Goal: Task Accomplishment & Management: Use online tool/utility

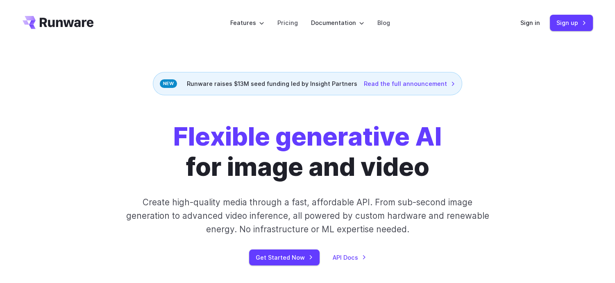
click at [565, 25] on link "Sign up" at bounding box center [570, 23] width 43 height 16
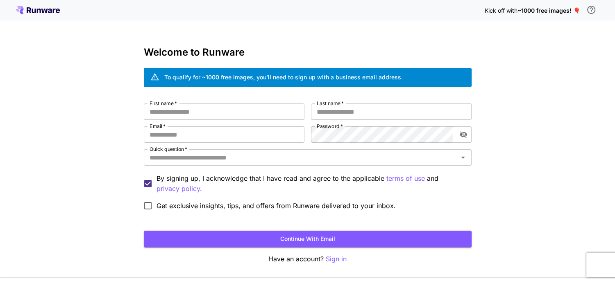
click at [300, 205] on span "Get exclusive insights, tips, and offers from Runware delivered to your inbox." at bounding box center [275, 206] width 239 height 10
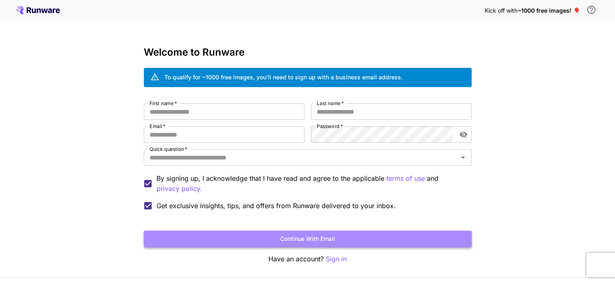
click at [315, 241] on button "Continue with email" at bounding box center [308, 239] width 328 height 17
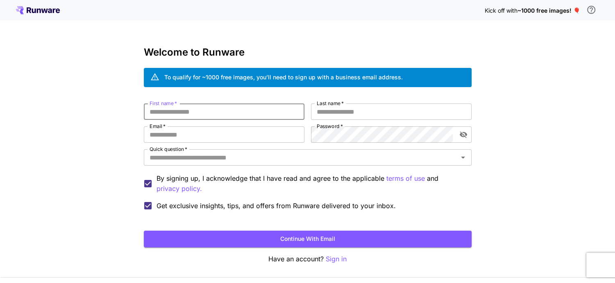
click at [249, 117] on input "First name   *" at bounding box center [224, 112] width 161 height 16
type input "******"
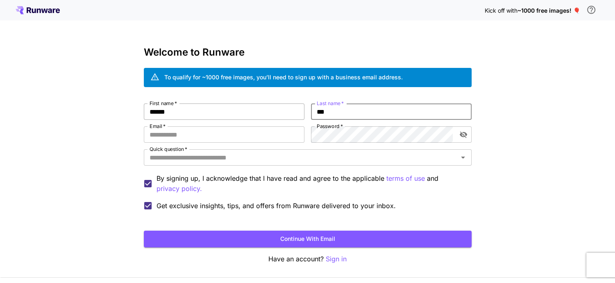
type input "***"
type input "**********"
click at [264, 160] on input "Quick question   *" at bounding box center [300, 157] width 309 height 11
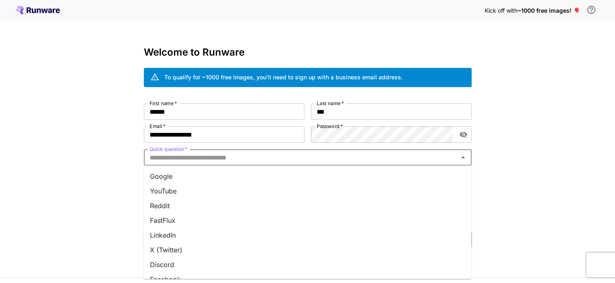
click at [216, 188] on li "YouTube" at bounding box center [307, 191] width 328 height 15
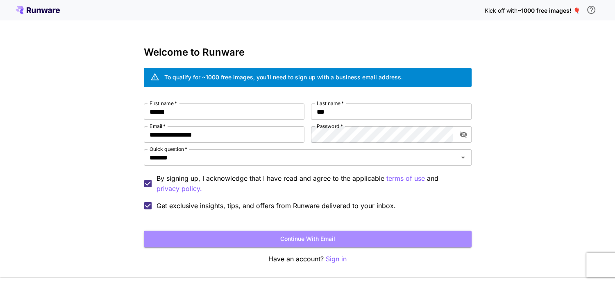
click at [306, 240] on button "Continue with email" at bounding box center [308, 239] width 328 height 17
click at [302, 236] on button "Continue with email" at bounding box center [308, 239] width 328 height 17
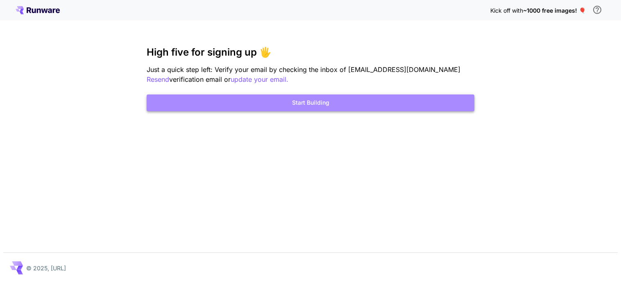
click at [320, 103] on button "Start Building" at bounding box center [311, 103] width 328 height 17
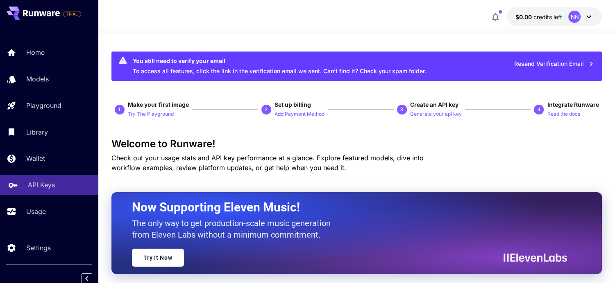
click at [51, 189] on p "API Keys" at bounding box center [41, 185] width 27 height 10
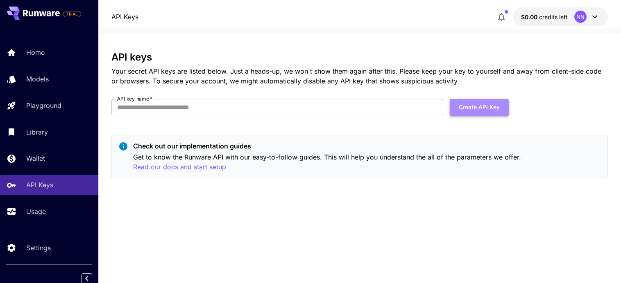
drag, startPoint x: 479, startPoint y: 106, endPoint x: 471, endPoint y: 104, distance: 8.5
click at [478, 105] on button "Create API Key" at bounding box center [479, 107] width 59 height 17
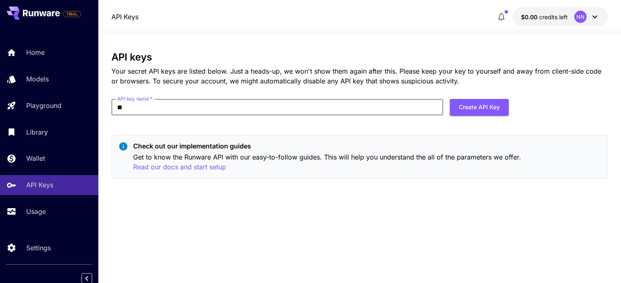
type input "*"
type input "*******"
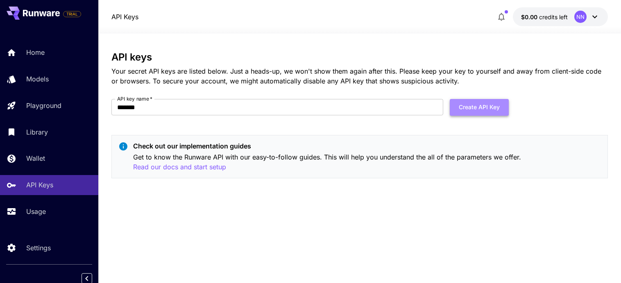
click at [482, 107] on button "Create API Key" at bounding box center [479, 107] width 59 height 17
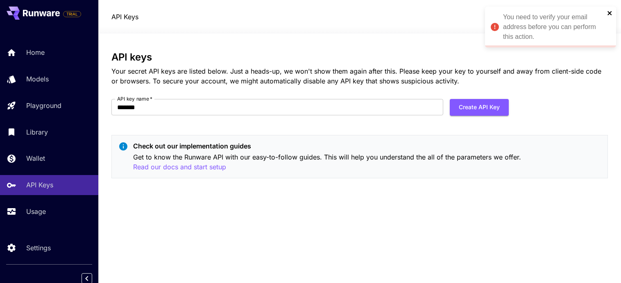
click at [608, 12] on icon "close" at bounding box center [610, 13] width 6 height 7
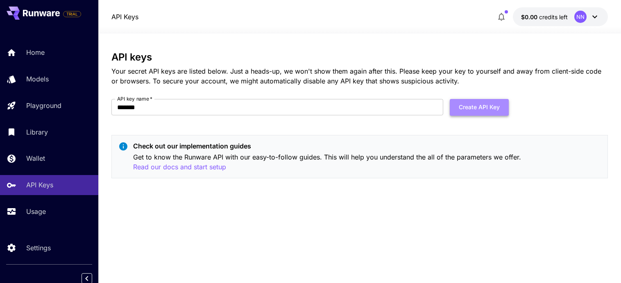
click at [470, 111] on button "Create API Key" at bounding box center [479, 107] width 59 height 17
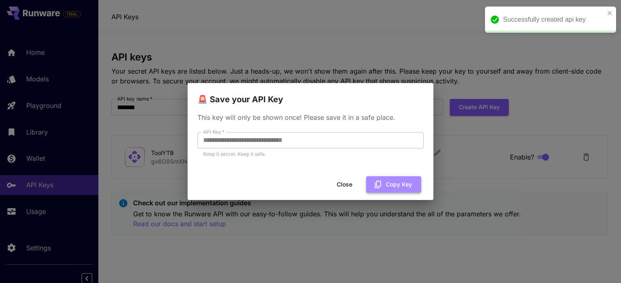
drag, startPoint x: 404, startPoint y: 184, endPoint x: 389, endPoint y: 189, distance: 15.5
click at [404, 183] on button "Copy Key" at bounding box center [393, 184] width 55 height 17
